Goal: Transaction & Acquisition: Purchase product/service

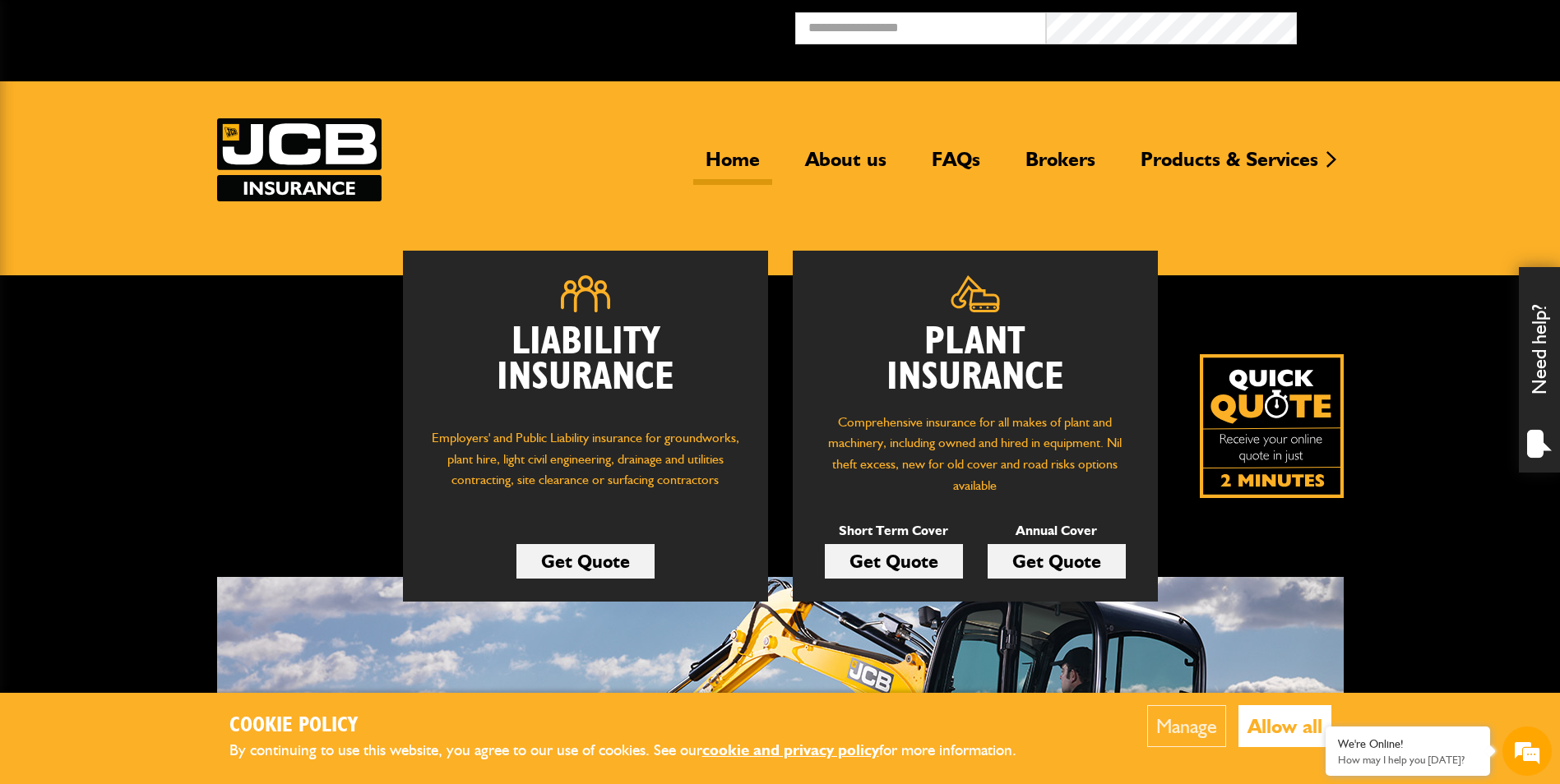
click at [885, 557] on link "Get Quote" at bounding box center [893, 561] width 138 height 35
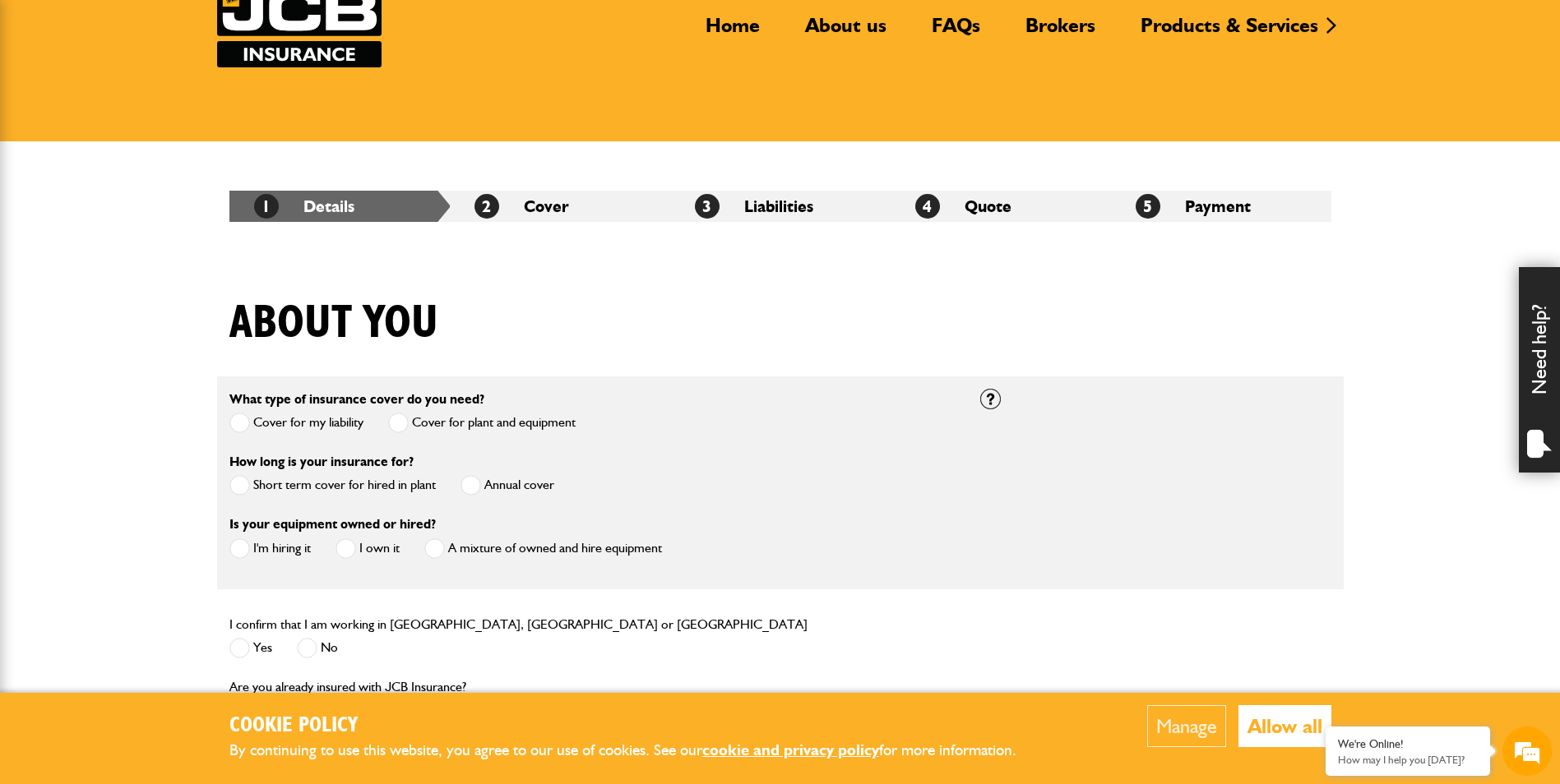
scroll to position [247, 0]
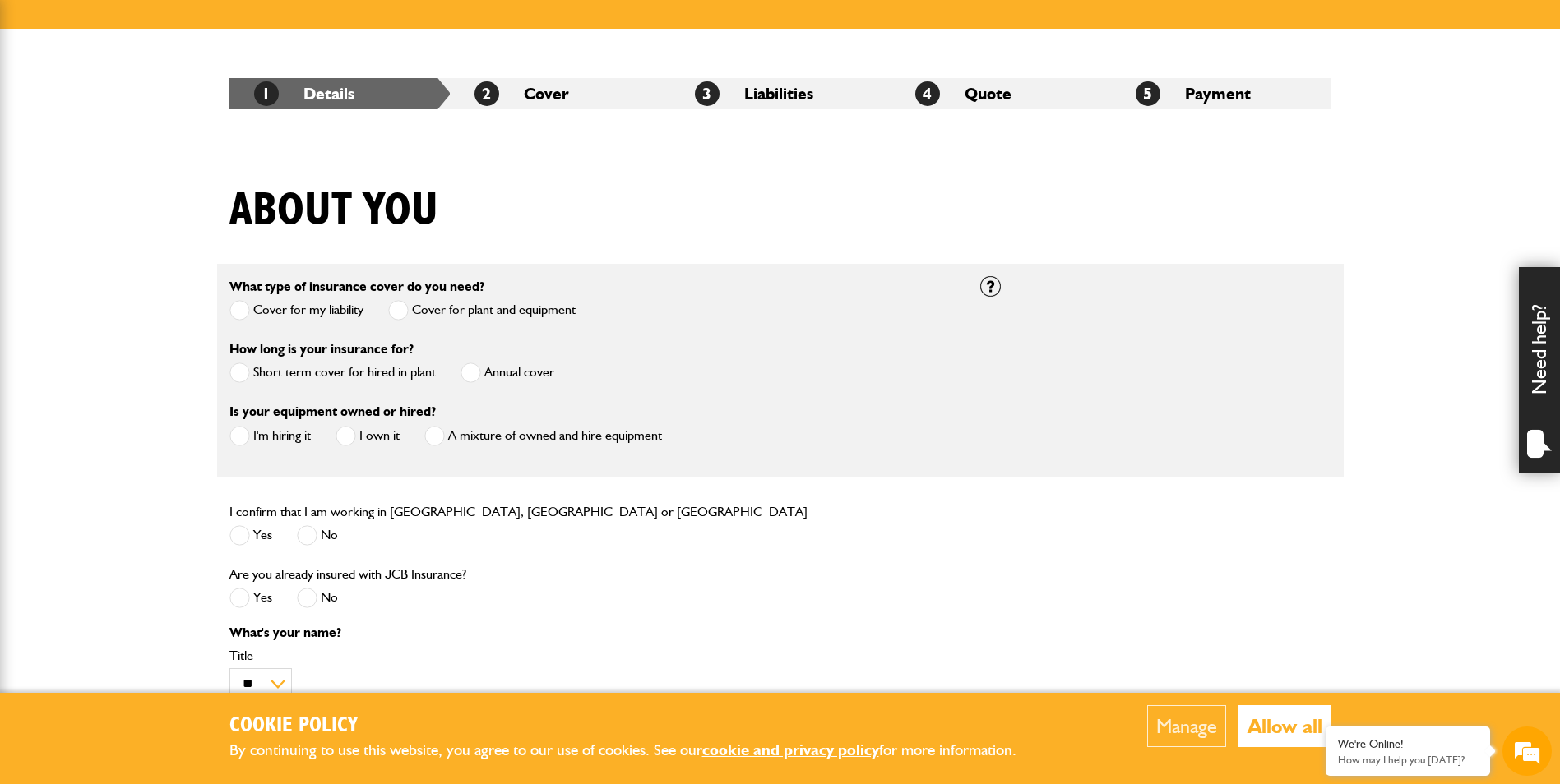
click at [241, 376] on span at bounding box center [240, 373] width 21 height 21
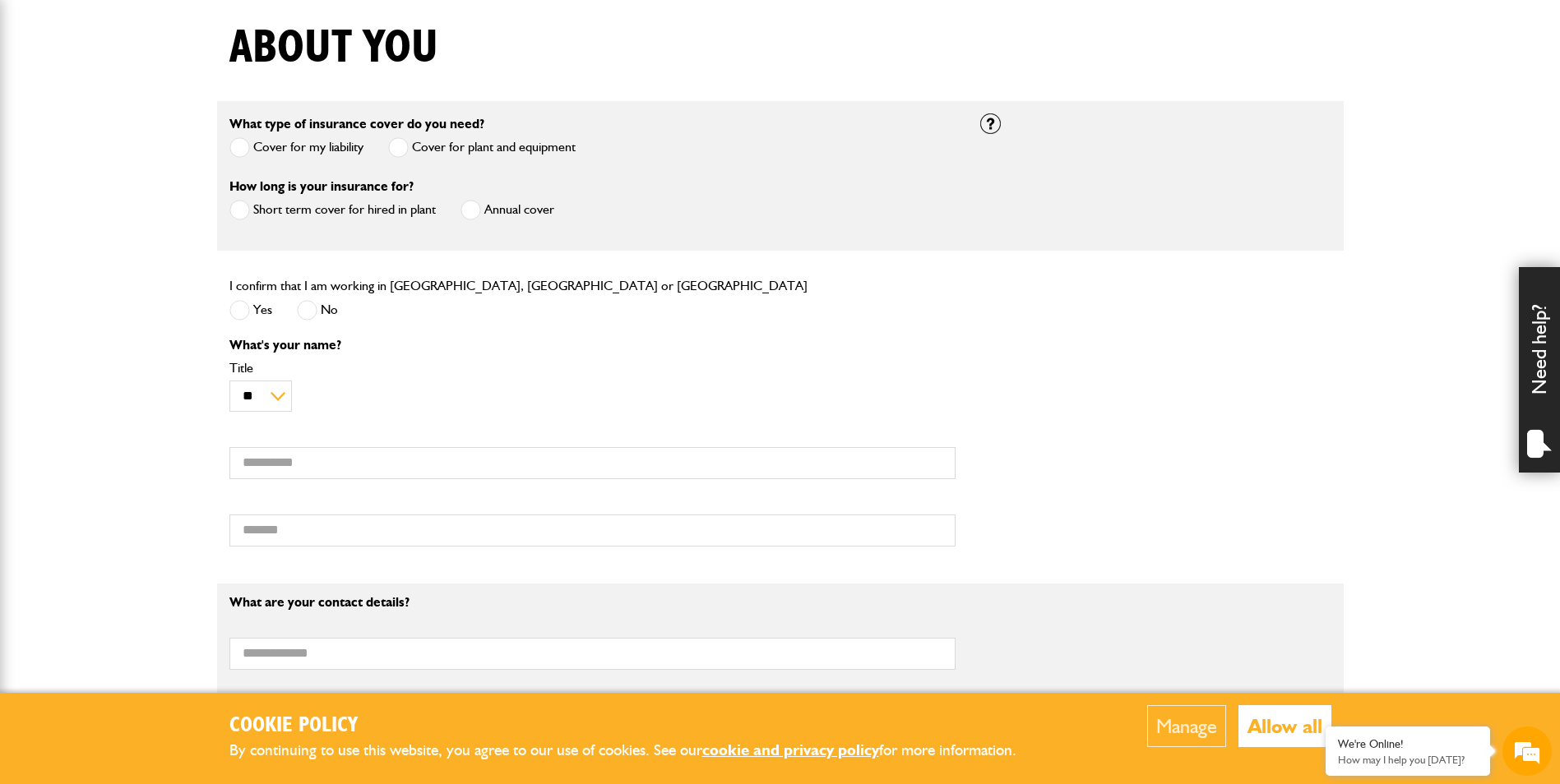
scroll to position [411, 0]
click at [241, 310] on span at bounding box center [240, 309] width 21 height 21
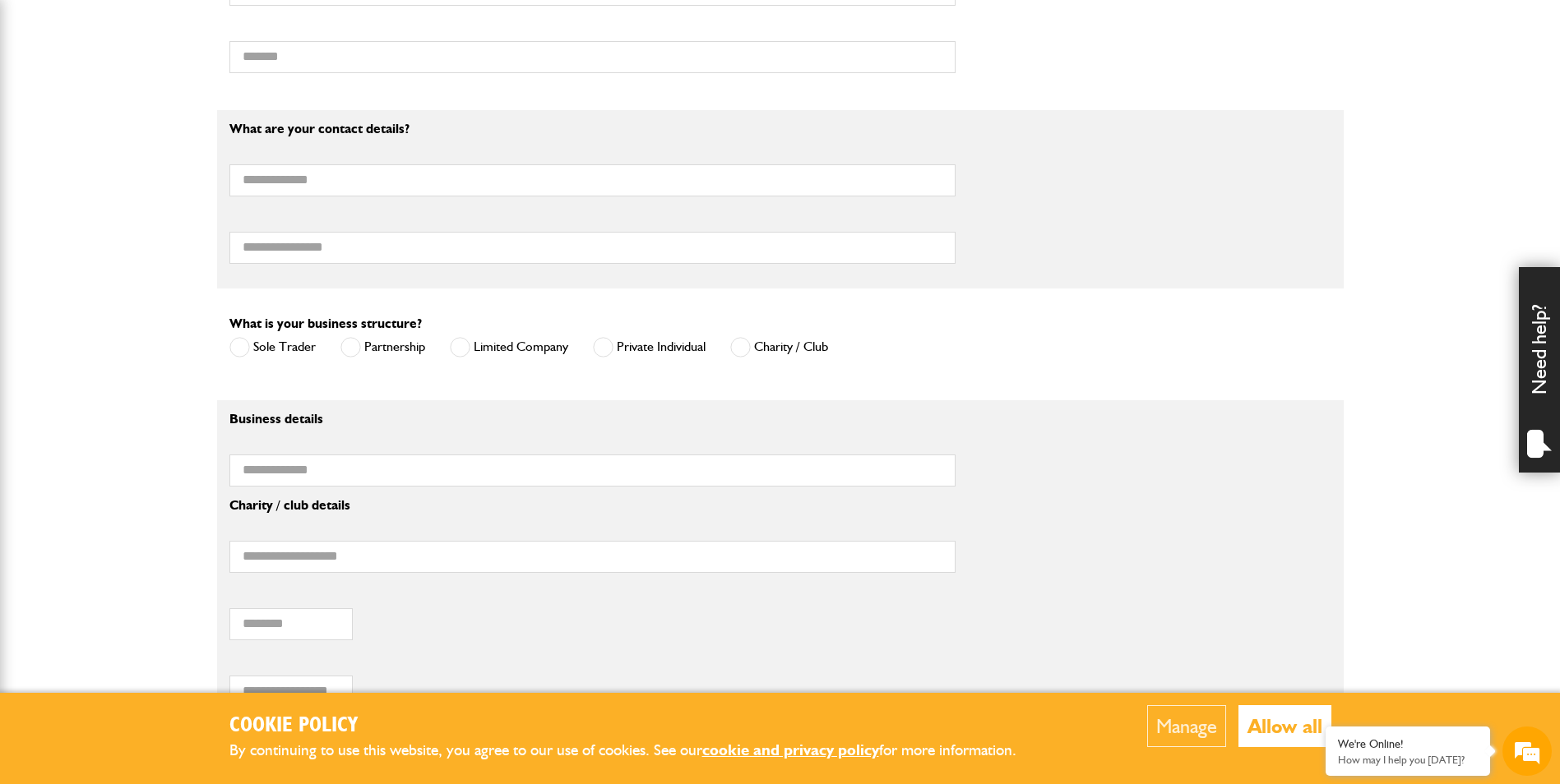
scroll to position [904, 0]
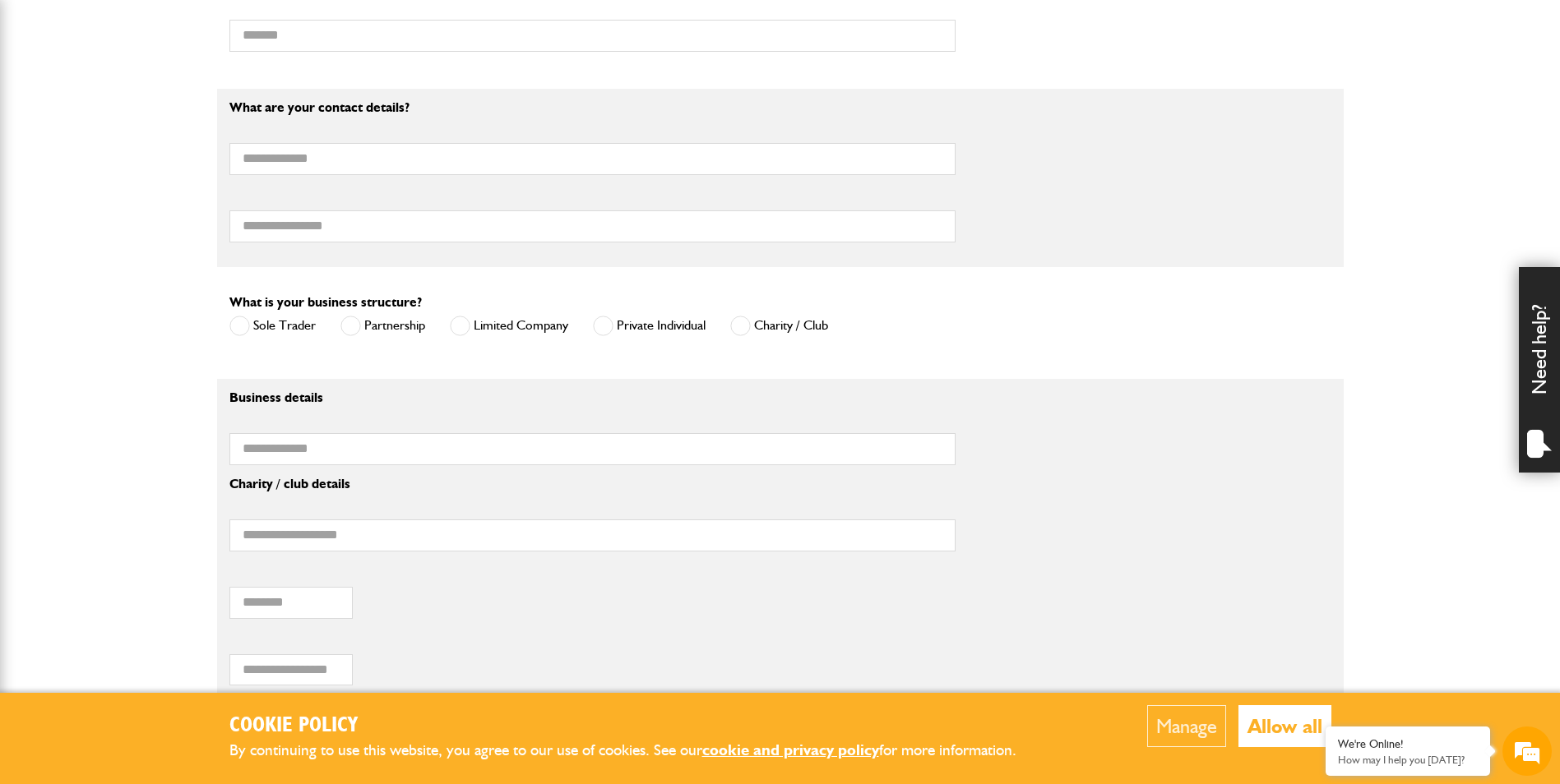
click at [606, 328] on span at bounding box center [603, 326] width 21 height 21
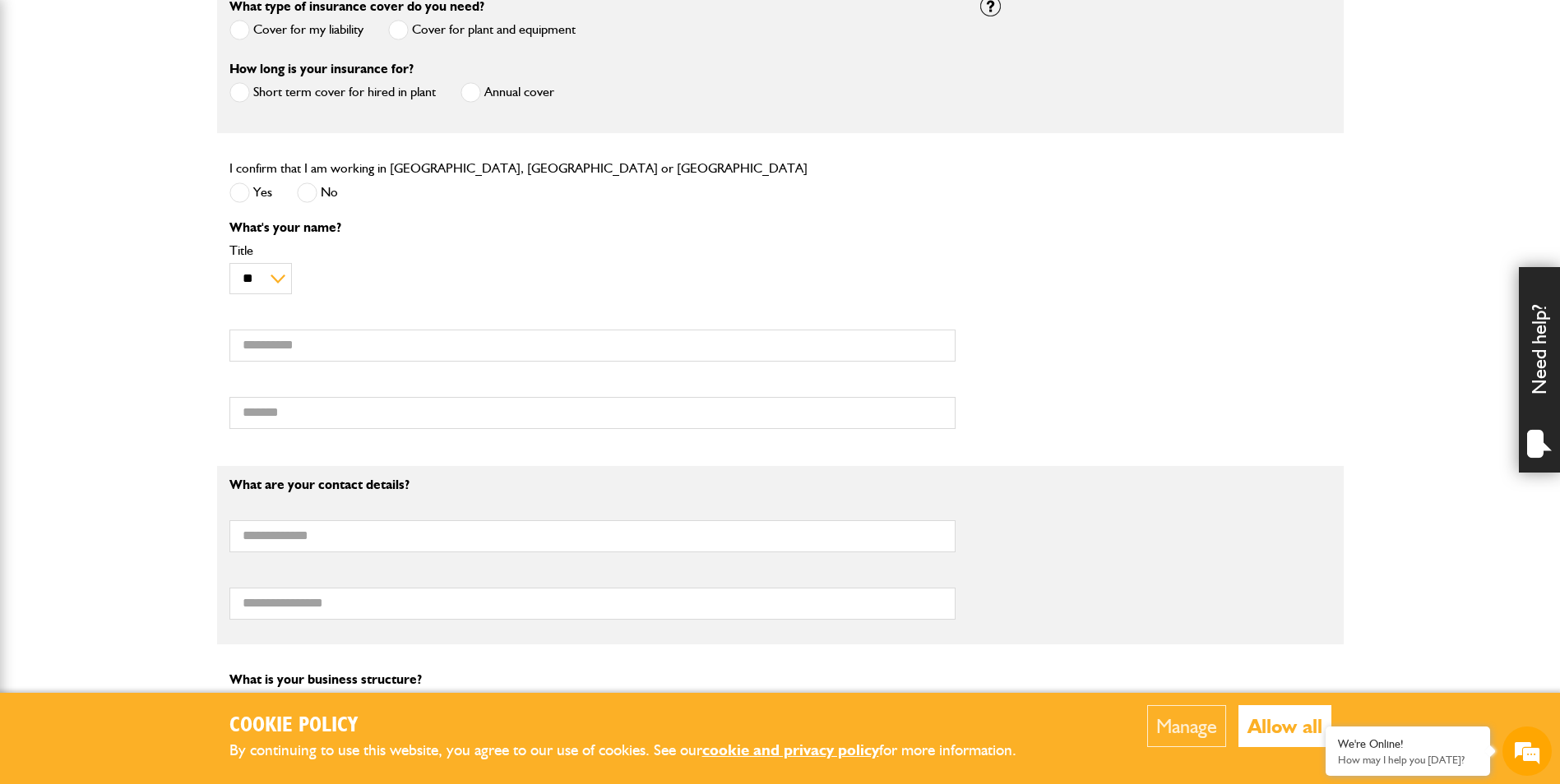
scroll to position [575, 0]
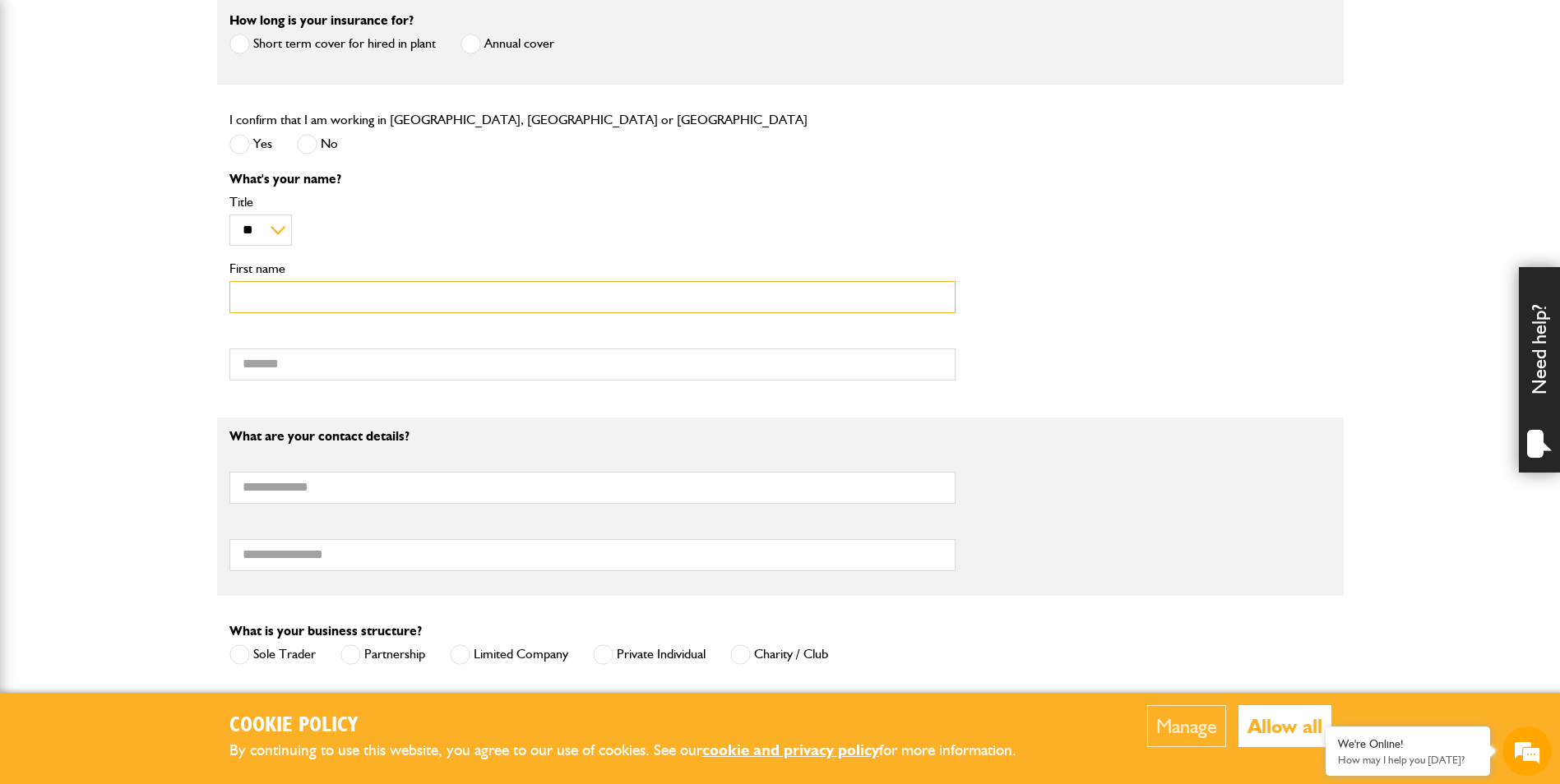
click at [425, 286] on input "First name" at bounding box center [592, 297] width 726 height 32
